Goal: Task Accomplishment & Management: Use online tool/utility

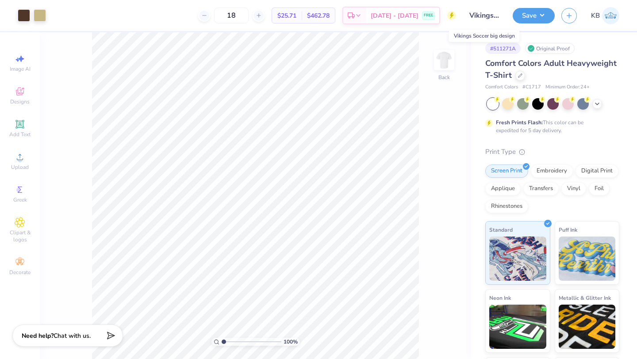
click at [482, 17] on input "Vikings Soccer big design" at bounding box center [484, 16] width 43 height 18
click at [535, 15] on button "Save" at bounding box center [534, 14] width 42 height 15
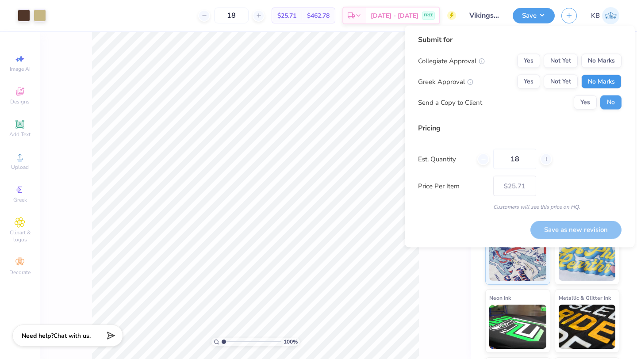
click at [603, 85] on button "No Marks" at bounding box center [601, 82] width 40 height 14
click at [608, 60] on button "No Marks" at bounding box center [601, 61] width 40 height 14
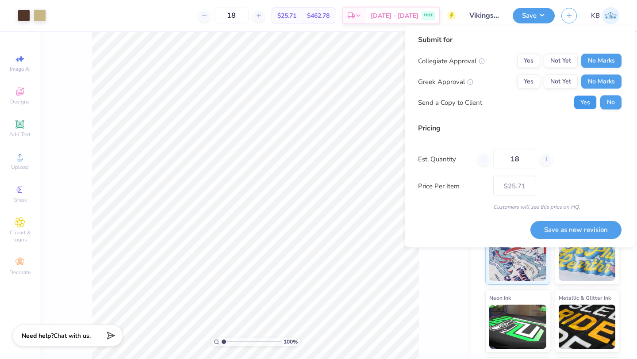
click at [581, 106] on button "Yes" at bounding box center [585, 103] width 23 height 14
click at [603, 107] on button "No" at bounding box center [610, 103] width 21 height 14
click at [547, 158] on icon at bounding box center [546, 159] width 6 height 6
click at [547, 159] on line at bounding box center [546, 159] width 4 height 0
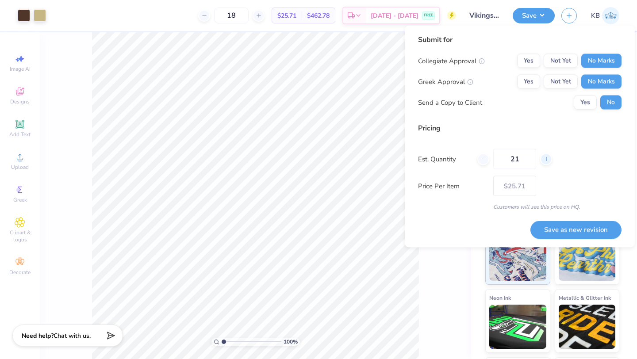
click at [547, 159] on line at bounding box center [546, 159] width 4 height 0
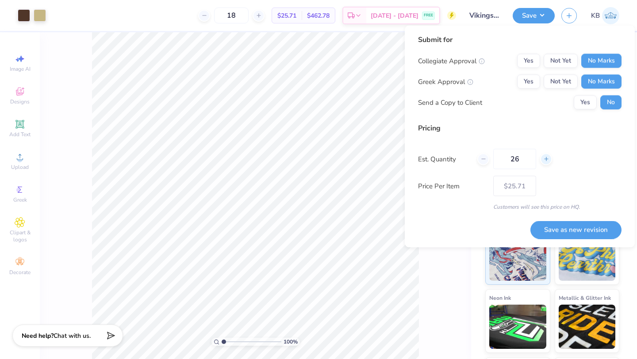
click at [547, 159] on line at bounding box center [546, 159] width 4 height 0
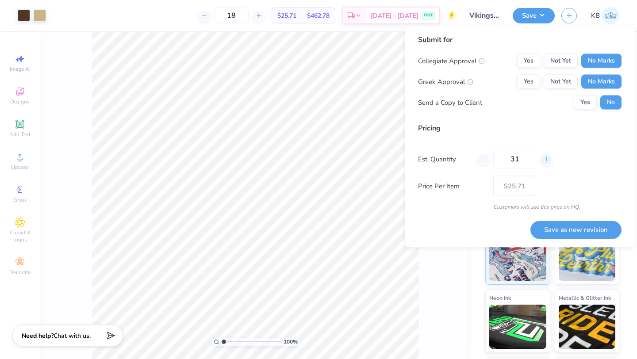
click at [547, 159] on line at bounding box center [546, 159] width 4 height 0
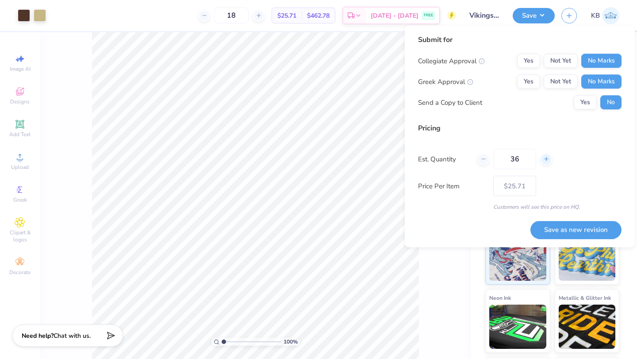
click at [547, 159] on line at bounding box center [546, 159] width 4 height 0
type input "37"
click at [547, 159] on line at bounding box center [546, 159] width 4 height 0
type input "37"
type input "38"
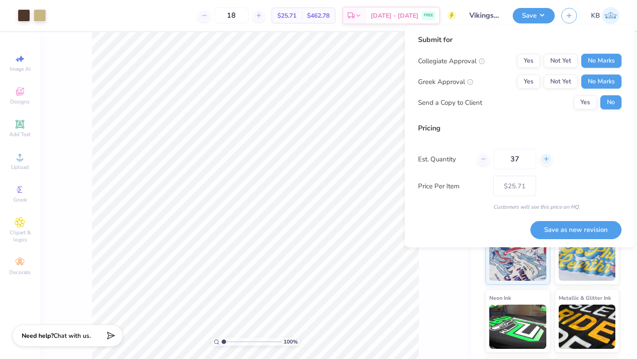
type input "– –"
click at [547, 159] on line at bounding box center [546, 159] width 4 height 0
type input "39"
type input "$18.94"
type input "39"
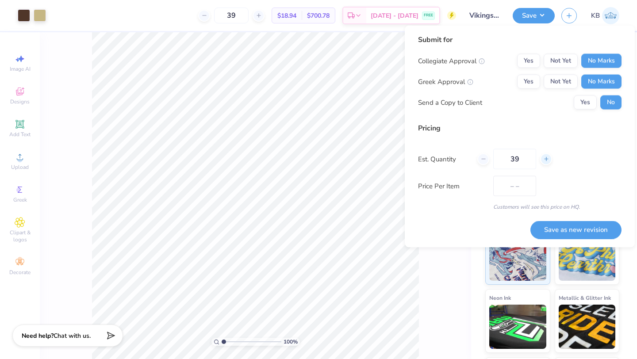
type input "$18.84"
click at [547, 159] on line at bounding box center [546, 159] width 4 height 0
type input "40"
type input "$18.79"
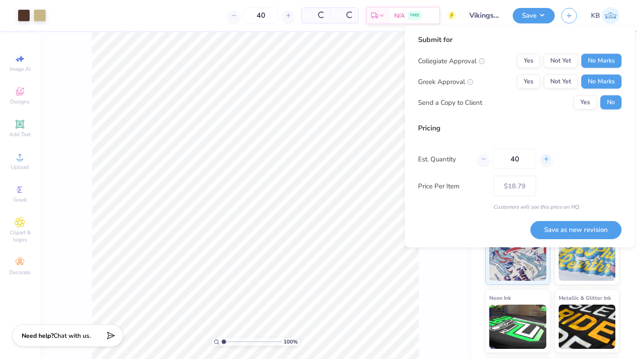
click at [547, 159] on line at bounding box center [546, 159] width 4 height 0
type input "41"
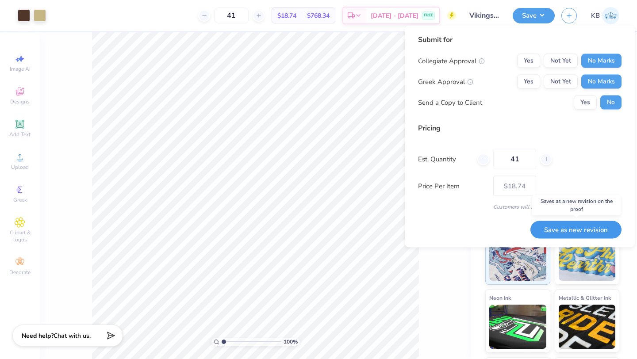
click at [548, 230] on button "Save as new revision" at bounding box center [575, 230] width 91 height 18
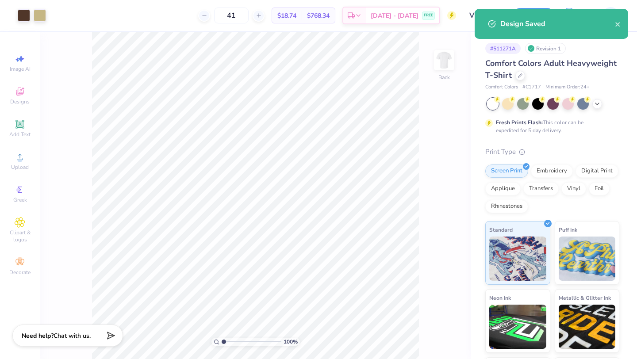
type input "$18.74"
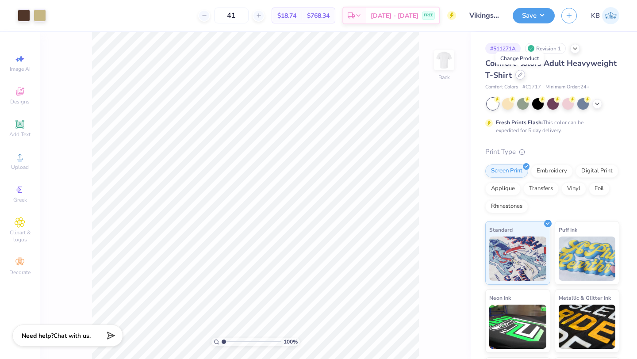
click at [519, 76] on icon at bounding box center [520, 75] width 4 height 4
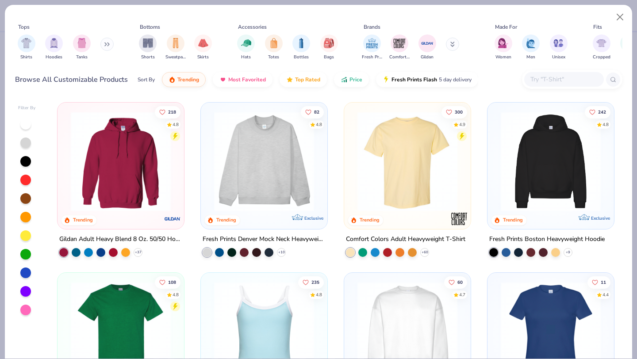
click at [451, 41] on button at bounding box center [452, 44] width 13 height 13
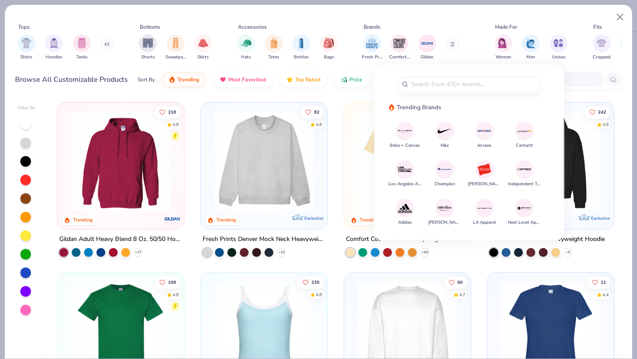
click at [441, 128] on img at bounding box center [444, 130] width 15 height 15
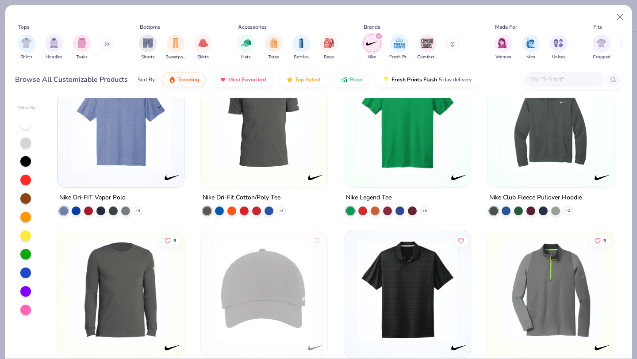
scroll to position [210, 0]
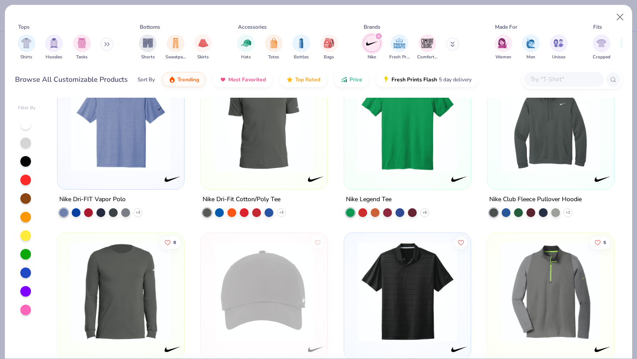
click at [287, 161] on img at bounding box center [264, 122] width 109 height 100
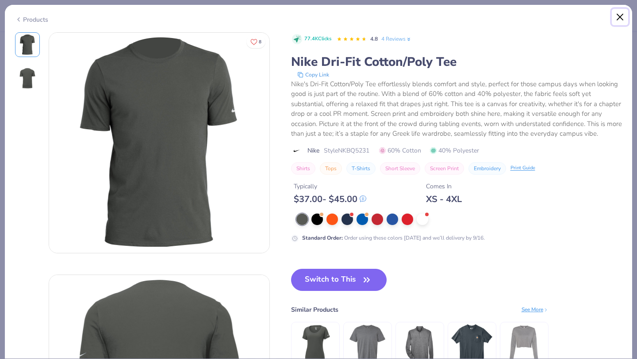
click at [620, 15] on button "Close" at bounding box center [620, 17] width 17 height 17
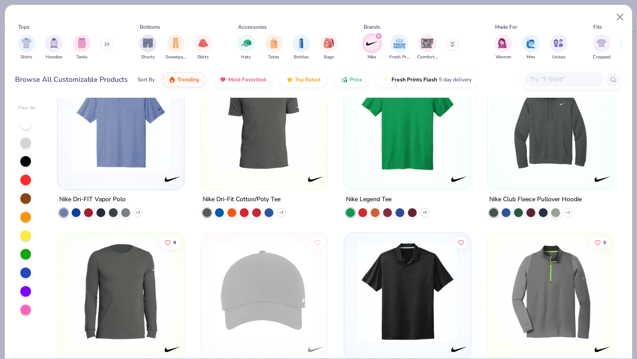
click at [377, 38] on icon "filter for Nike" at bounding box center [379, 36] width 4 height 4
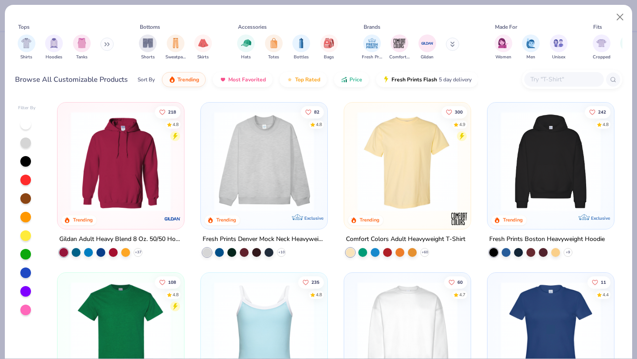
click at [451, 45] on icon at bounding box center [452, 44] width 4 height 5
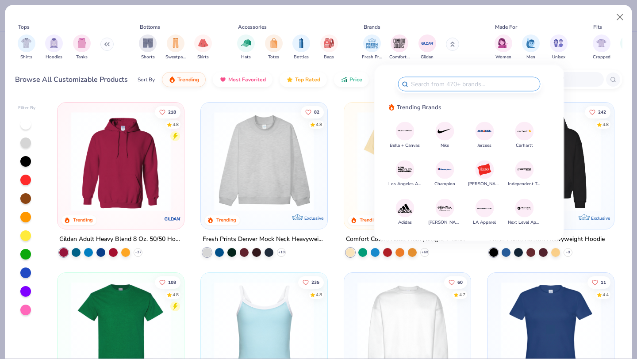
click at [466, 24] on div "Brands" at bounding box center [415, 27] width 111 height 8
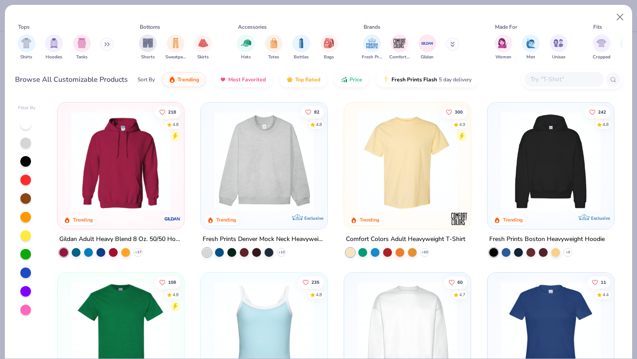
click at [543, 78] on input "text" at bounding box center [563, 79] width 68 height 10
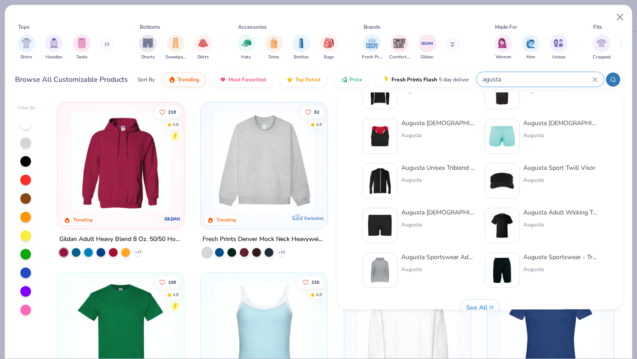
scroll to position [363, 0]
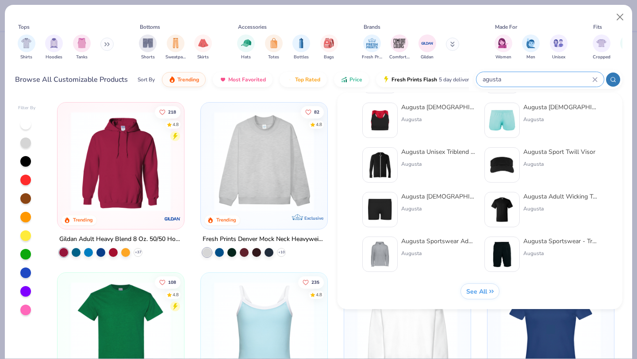
type input "agusta"
click at [536, 197] on div "Augusta Adult Wicking T-Shirt" at bounding box center [560, 196] width 74 height 9
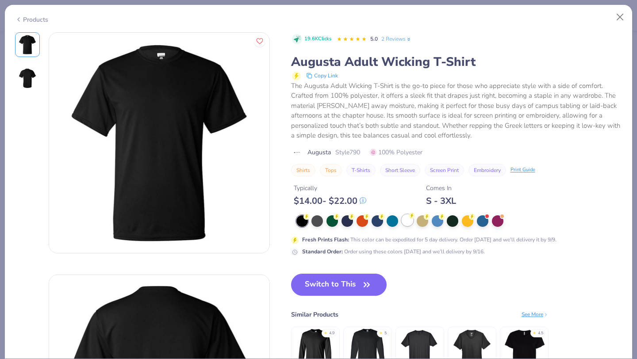
click at [406, 221] on div at bounding box center [407, 219] width 11 height 11
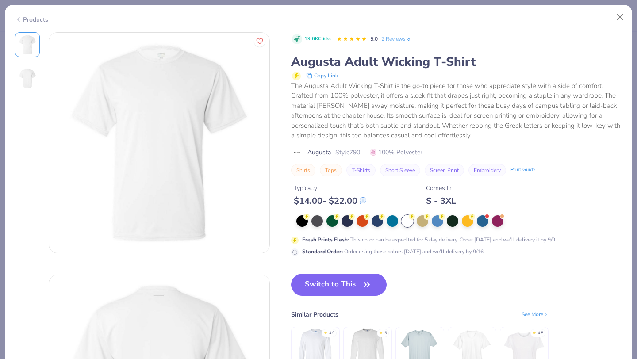
drag, startPoint x: 352, startPoint y: 289, endPoint x: 504, endPoint y: 0, distance: 326.2
click at [352, 289] on button "Switch to This" at bounding box center [339, 285] width 96 height 22
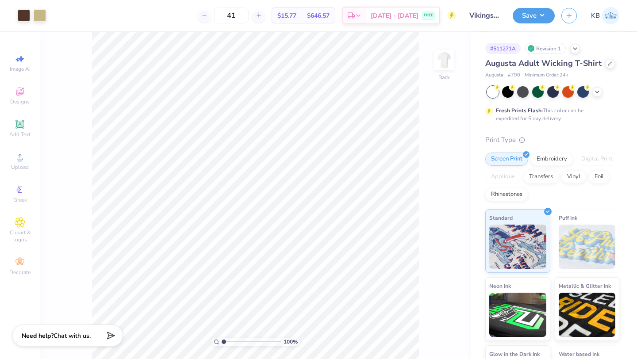
click at [427, 142] on div "100 % Back" at bounding box center [255, 195] width 431 height 327
click at [533, 19] on button "Save" at bounding box center [534, 14] width 42 height 15
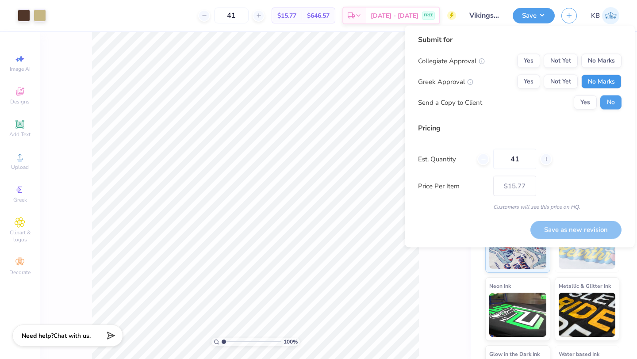
click at [608, 81] on button "No Marks" at bounding box center [601, 82] width 40 height 14
click at [606, 59] on button "No Marks" at bounding box center [601, 61] width 40 height 14
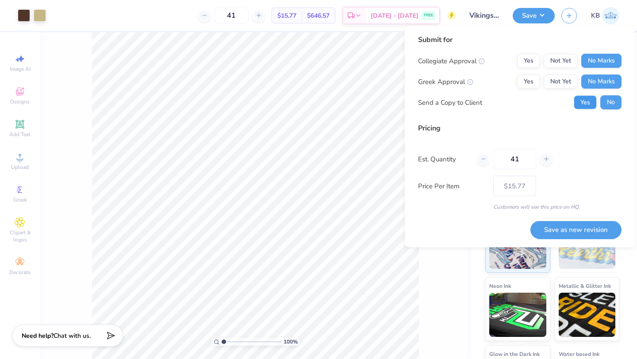
click at [585, 104] on button "Yes" at bounding box center [585, 103] width 23 height 14
click at [575, 229] on button "Save as new revision" at bounding box center [575, 230] width 91 height 18
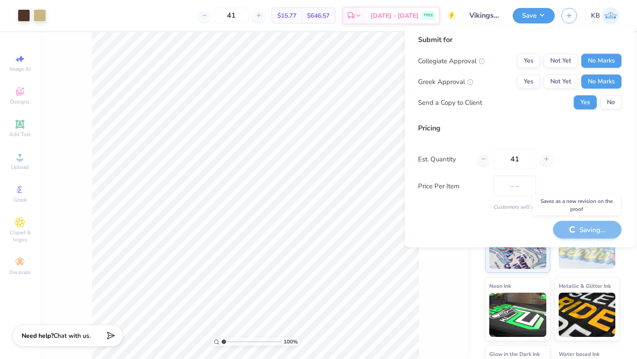
type input "$15.77"
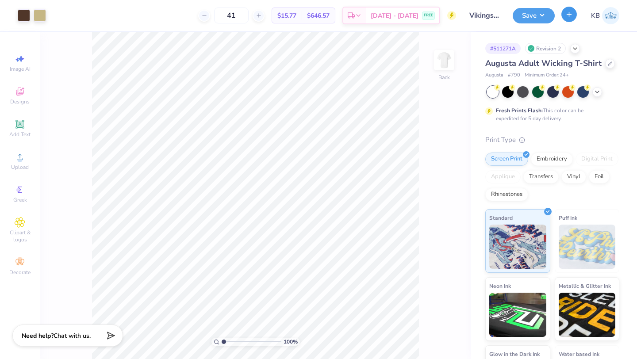
click at [565, 18] on button "button" at bounding box center [568, 14] width 15 height 15
